Goal: Information Seeking & Learning: Learn about a topic

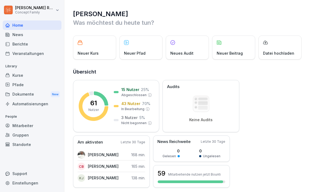
click at [86, 84] on div "61 Nutzer 15 Nutzer 25 % Abgeschlossen 43 Nutzer 70 % In Bearbeitung 3 Nutzer 5…" at bounding box center [116, 106] width 86 height 52
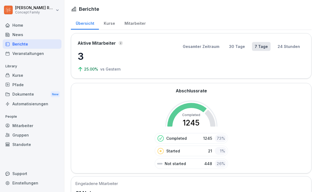
click at [82, 92] on div "Abschlussrate Completed 1245 Completed 1245 73 % Started 21 1 % Not started 448…" at bounding box center [191, 128] width 241 height 90
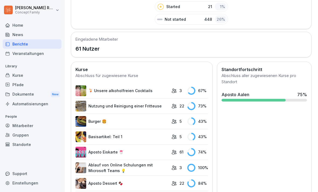
click at [10, 124] on div "Mitarbeiter" at bounding box center [32, 125] width 59 height 9
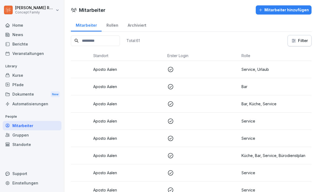
click at [15, 29] on div "Home" at bounding box center [32, 24] width 59 height 9
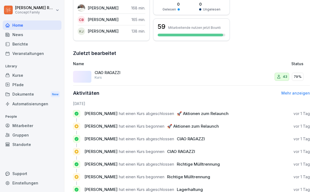
scroll to position [146, 0]
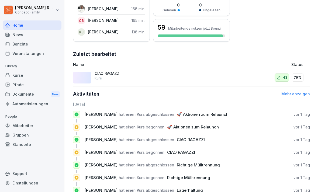
click at [302, 92] on link "Mehr anzeigen" at bounding box center [295, 94] width 29 height 5
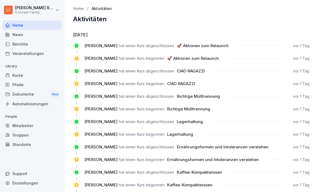
click at [15, 27] on div "Home" at bounding box center [32, 24] width 59 height 9
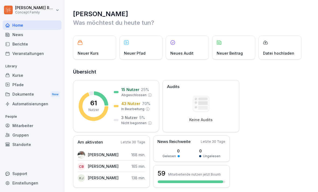
click at [19, 48] on div "Berichte" at bounding box center [32, 43] width 59 height 9
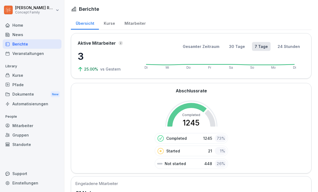
click at [16, 44] on div "Berichte" at bounding box center [32, 43] width 59 height 9
click at [135, 24] on div "Mitarbeiter" at bounding box center [135, 23] width 31 height 14
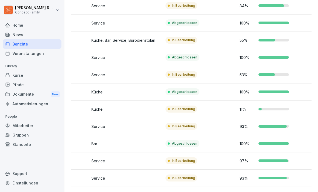
scroll to position [117, -1]
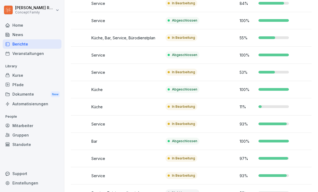
click at [262, 130] on td "93 %" at bounding box center [274, 124] width 74 height 17
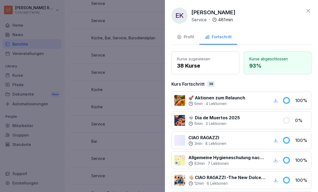
click at [123, 84] on div at bounding box center [159, 96] width 318 height 192
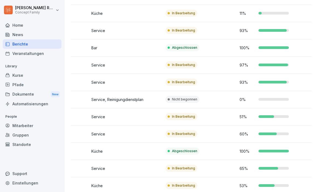
scroll to position [233, 0]
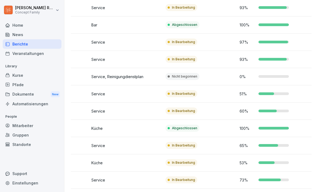
click at [299, 139] on td "65 %" at bounding box center [274, 145] width 74 height 17
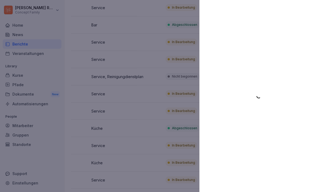
click at [144, 128] on div at bounding box center [159, 96] width 318 height 192
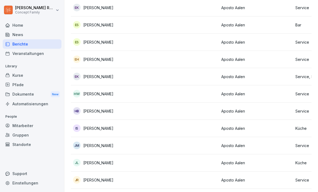
scroll to position [0, 0]
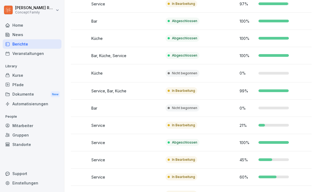
click at [245, 145] on p "100 %" at bounding box center [247, 143] width 16 height 6
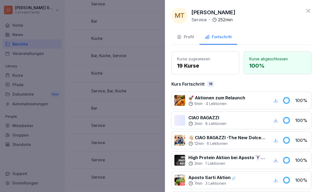
click at [132, 148] on div at bounding box center [159, 96] width 318 height 192
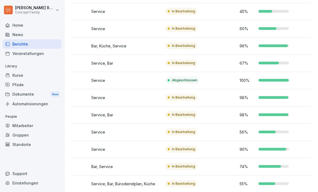
click at [295, 124] on td "56 %" at bounding box center [274, 132] width 74 height 17
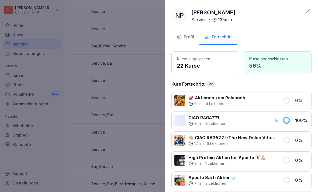
click at [121, 115] on div at bounding box center [159, 96] width 318 height 192
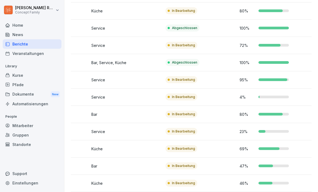
click at [301, 120] on td "80 %" at bounding box center [274, 114] width 74 height 17
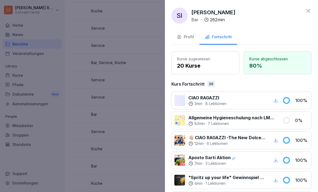
click at [136, 140] on div at bounding box center [159, 96] width 318 height 192
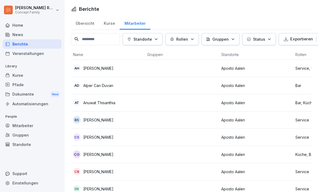
click at [100, 85] on p "Alper Can Duvan" at bounding box center [98, 86] width 30 height 6
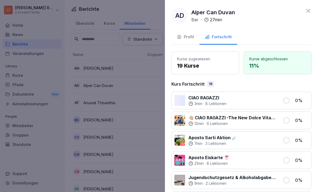
click at [188, 39] on div "Profil" at bounding box center [185, 37] width 17 height 6
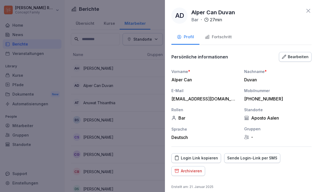
click at [304, 10] on div "AD Alper Can Duvan Bar · 27 min" at bounding box center [241, 16] width 140 height 16
click at [305, 11] on icon at bounding box center [308, 11] width 6 height 6
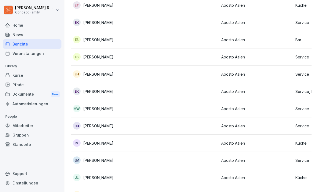
scroll to position [218, -1]
click at [272, 108] on p "Aposto Aalen" at bounding box center [256, 109] width 70 height 6
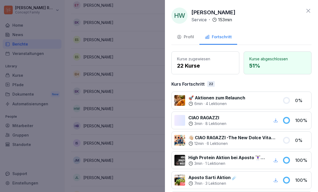
click at [152, 98] on div at bounding box center [159, 96] width 318 height 192
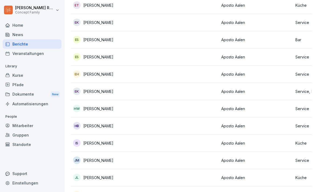
scroll to position [0, 0]
click at [272, 112] on td "Aposto Aalen" at bounding box center [256, 108] width 74 height 17
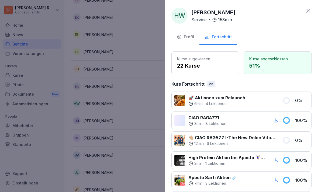
click at [266, 136] on p "👋🏼 CIAO RAGAZZI -The New Dolce Vita- Apostorelaunch" at bounding box center [232, 137] width 88 height 6
click at [122, 134] on div at bounding box center [159, 96] width 318 height 192
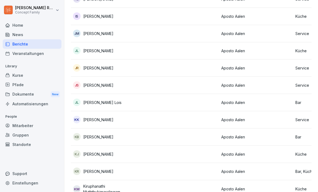
scroll to position [346, 0]
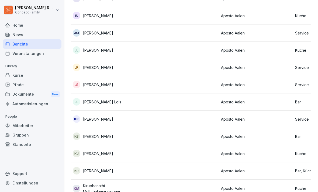
click at [263, 118] on p "Aposto Aalen" at bounding box center [256, 119] width 70 height 6
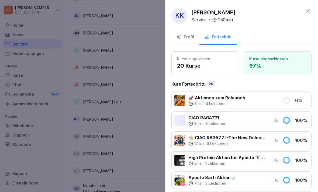
click at [134, 137] on div at bounding box center [159, 96] width 318 height 192
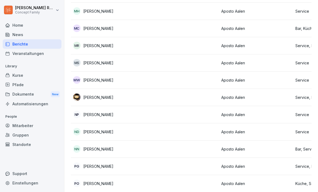
scroll to position [0, 0]
click at [79, 99] on img at bounding box center [77, 97] width 8 height 8
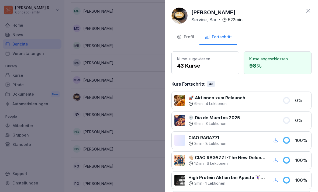
click at [179, 15] on img at bounding box center [179, 16] width 16 height 16
click at [183, 15] on img at bounding box center [179, 16] width 16 height 16
click at [312, 7] on div "[PERSON_NAME] Service, Bar · 522 min Profil Fortschritt Kurse zugewiesen 43 Kur…" at bounding box center [241, 96] width 153 height 192
click at [311, 8] on icon at bounding box center [308, 11] width 6 height 6
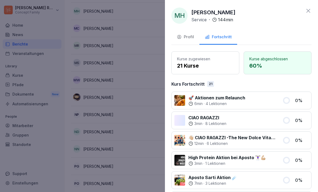
click at [87, 54] on div at bounding box center [159, 96] width 318 height 192
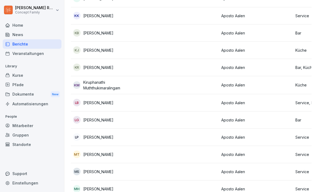
scroll to position [449, 0]
click at [138, 65] on div "KR [PERSON_NAME]" at bounding box center [108, 68] width 70 height 8
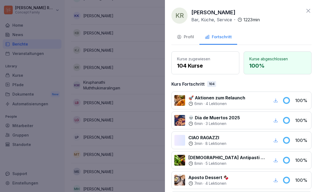
click at [189, 39] on div "Profil" at bounding box center [185, 37] width 17 height 6
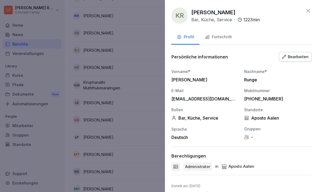
scroll to position [0, 0]
click at [308, 5] on div "KR [PERSON_NAME], Küche, Service · 1223 min Profil Fortschritt Persönliche info…" at bounding box center [241, 96] width 153 height 192
click at [309, 9] on icon at bounding box center [308, 11] width 4 height 4
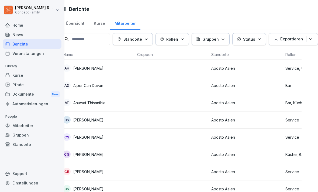
scroll to position [0, 12]
click at [170, 10] on html "[PERSON_NAME] Concept Family Home News Berichte Veranstaltungen Library Kurse P…" at bounding box center [159, 96] width 318 height 192
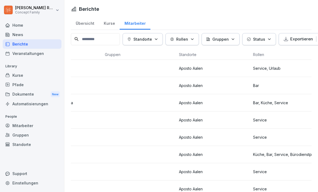
scroll to position [0, 0]
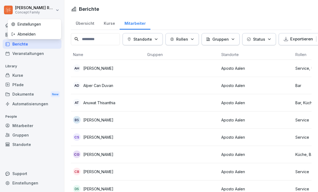
click at [35, 34] on div "Abmelden" at bounding box center [34, 34] width 53 height 10
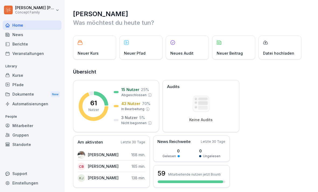
click at [36, 44] on div "Berichte" at bounding box center [32, 43] width 59 height 9
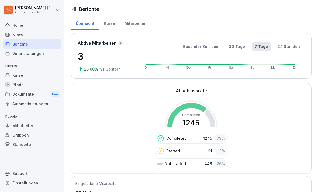
click at [138, 19] on div "Mitarbeiter" at bounding box center [135, 23] width 31 height 14
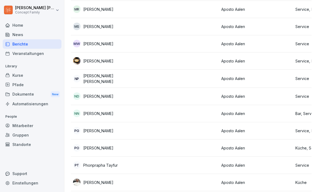
scroll to position [666, 0]
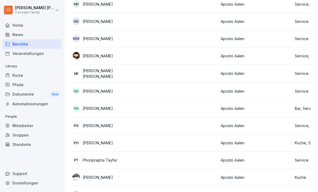
click at [289, 135] on td "Aposto Aalen" at bounding box center [255, 142] width 74 height 17
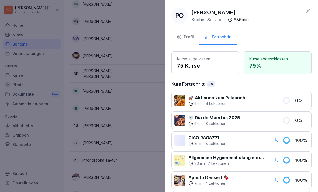
click at [126, 118] on div at bounding box center [159, 96] width 318 height 192
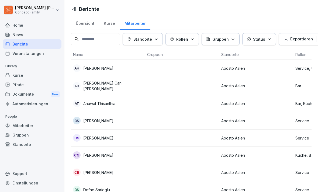
scroll to position [0, 0]
click at [92, 27] on div "Übersicht" at bounding box center [85, 23] width 28 height 14
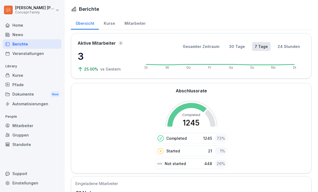
click at [130, 22] on div "Mitarbeiter" at bounding box center [135, 23] width 31 height 14
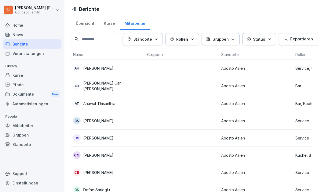
click at [11, 85] on div "Pfade" at bounding box center [32, 84] width 59 height 9
